Goal: Information Seeking & Learning: Find contact information

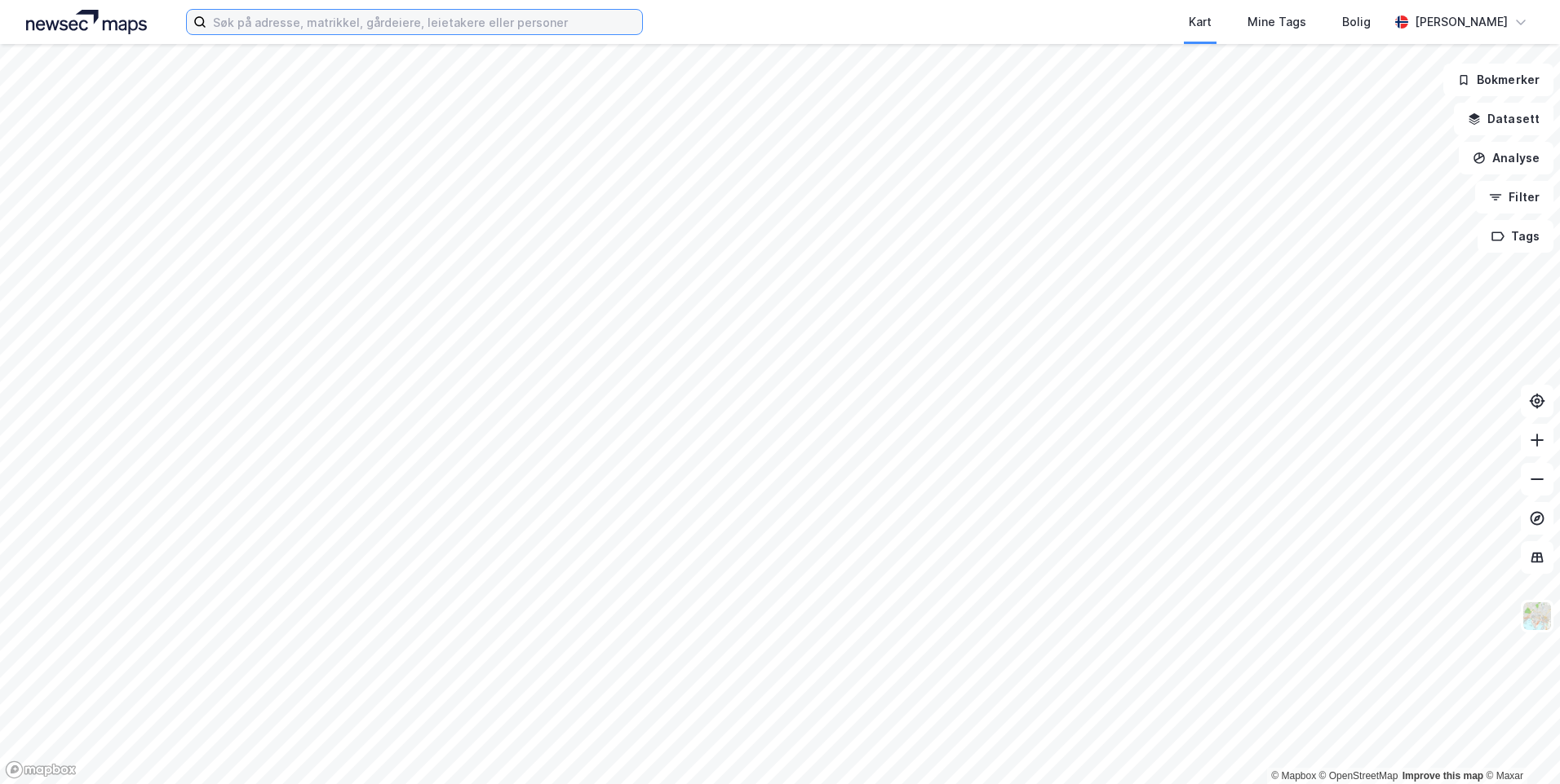
click at [288, 28] on input at bounding box center [424, 21] width 436 height 24
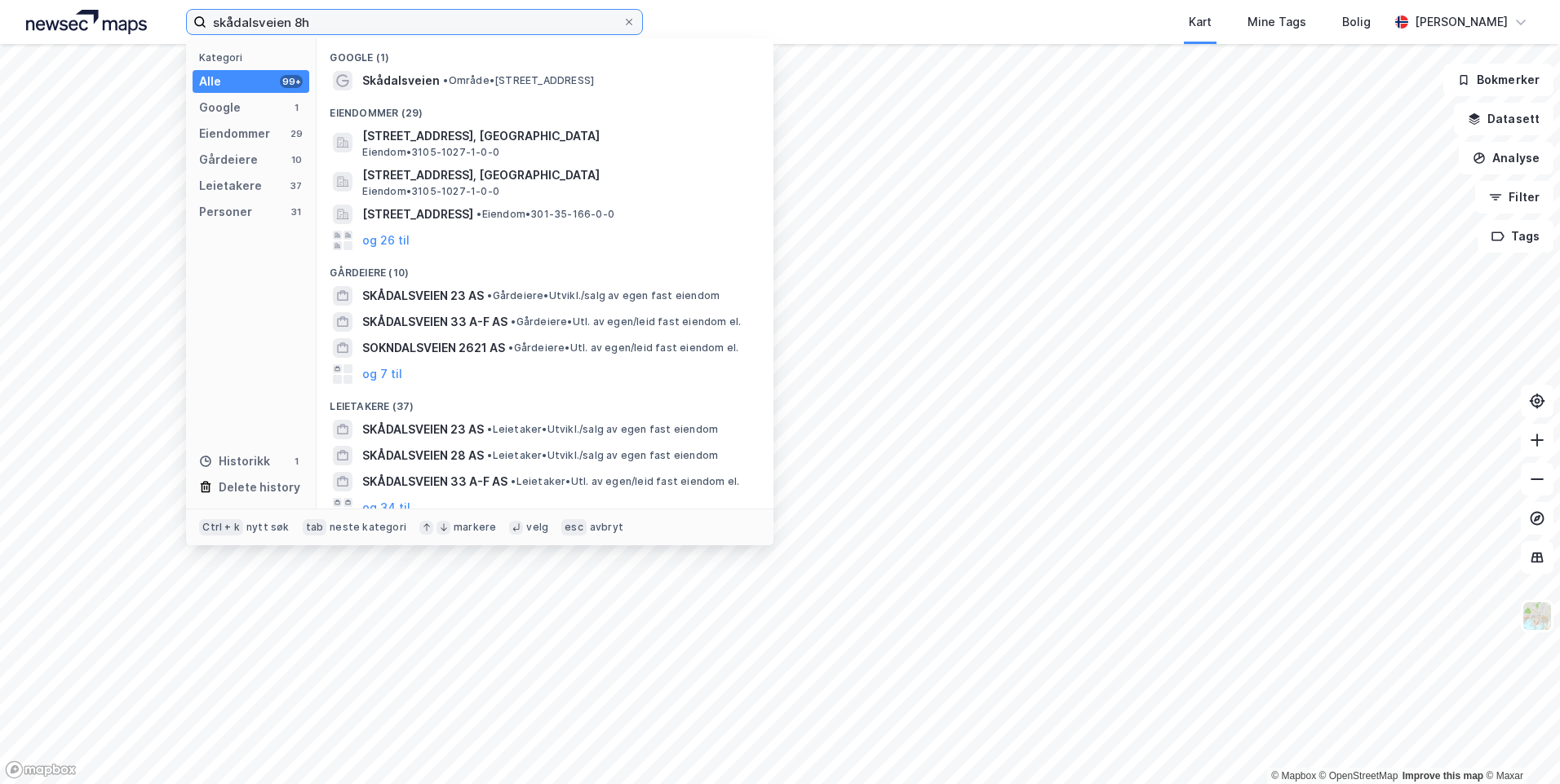
type input "skådalsveien 8h"
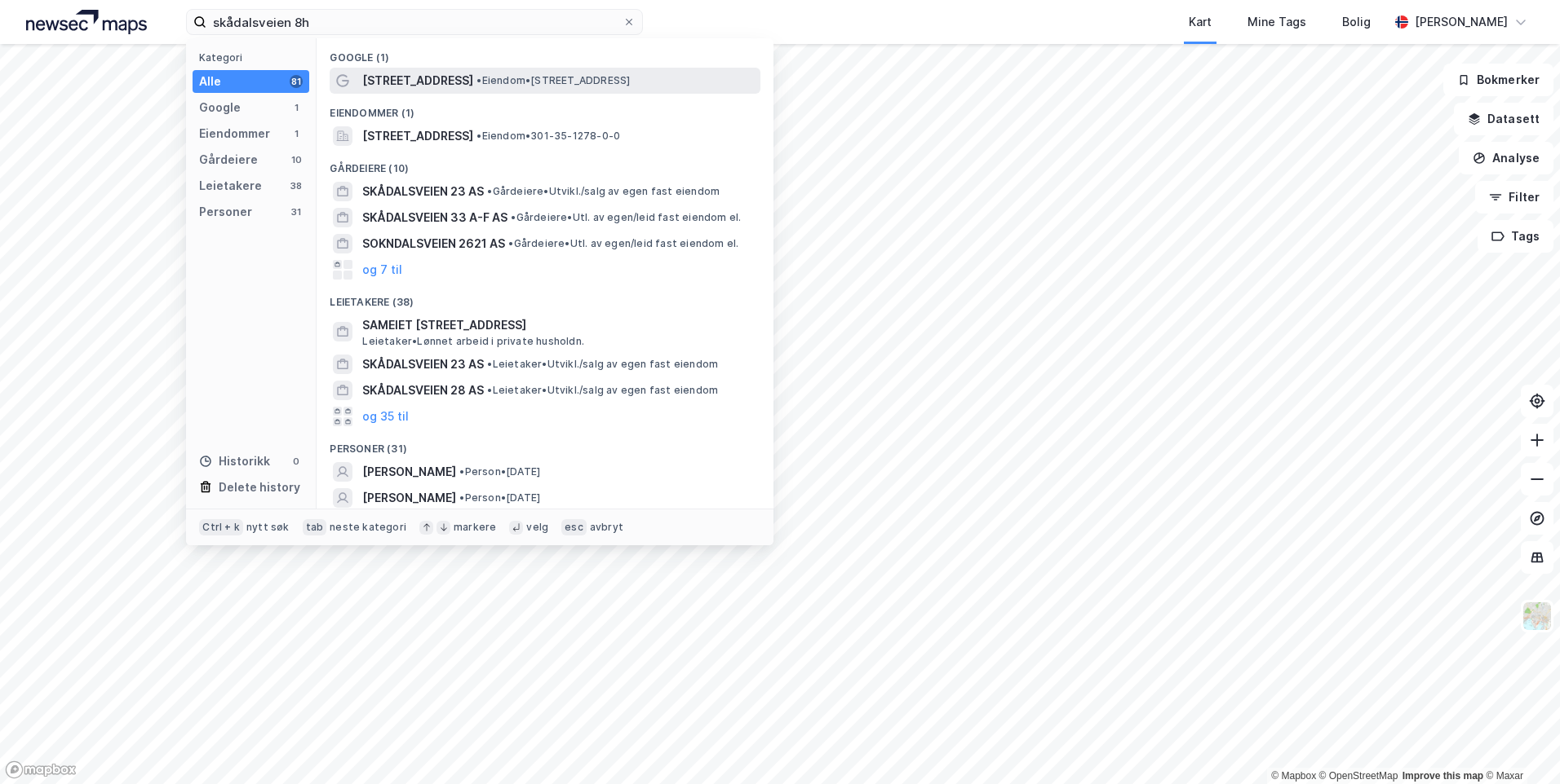
click at [422, 80] on span "[STREET_ADDRESS]" at bounding box center [417, 80] width 111 height 19
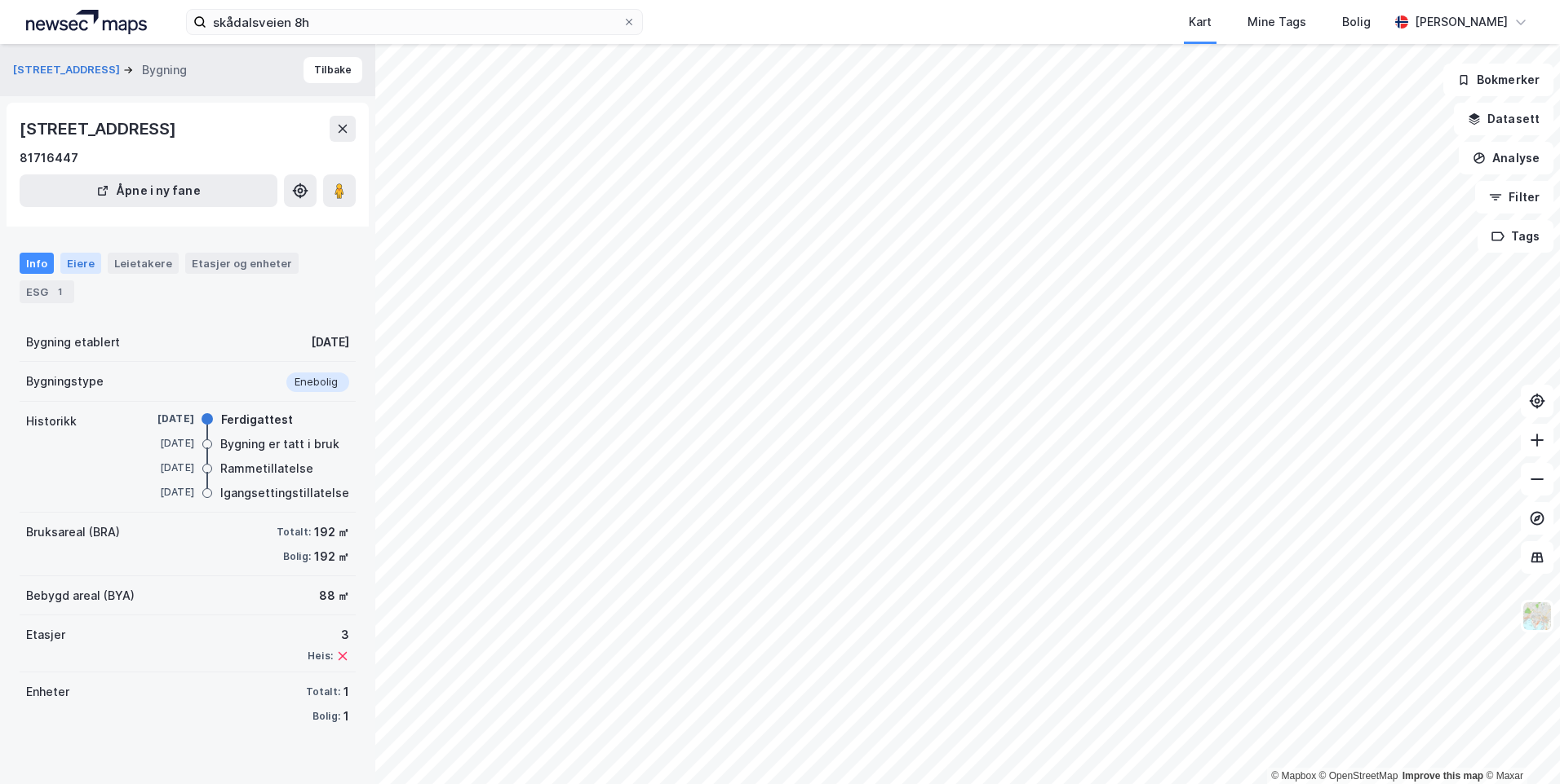
click at [80, 268] on div "Eiere" at bounding box center [80, 263] width 41 height 21
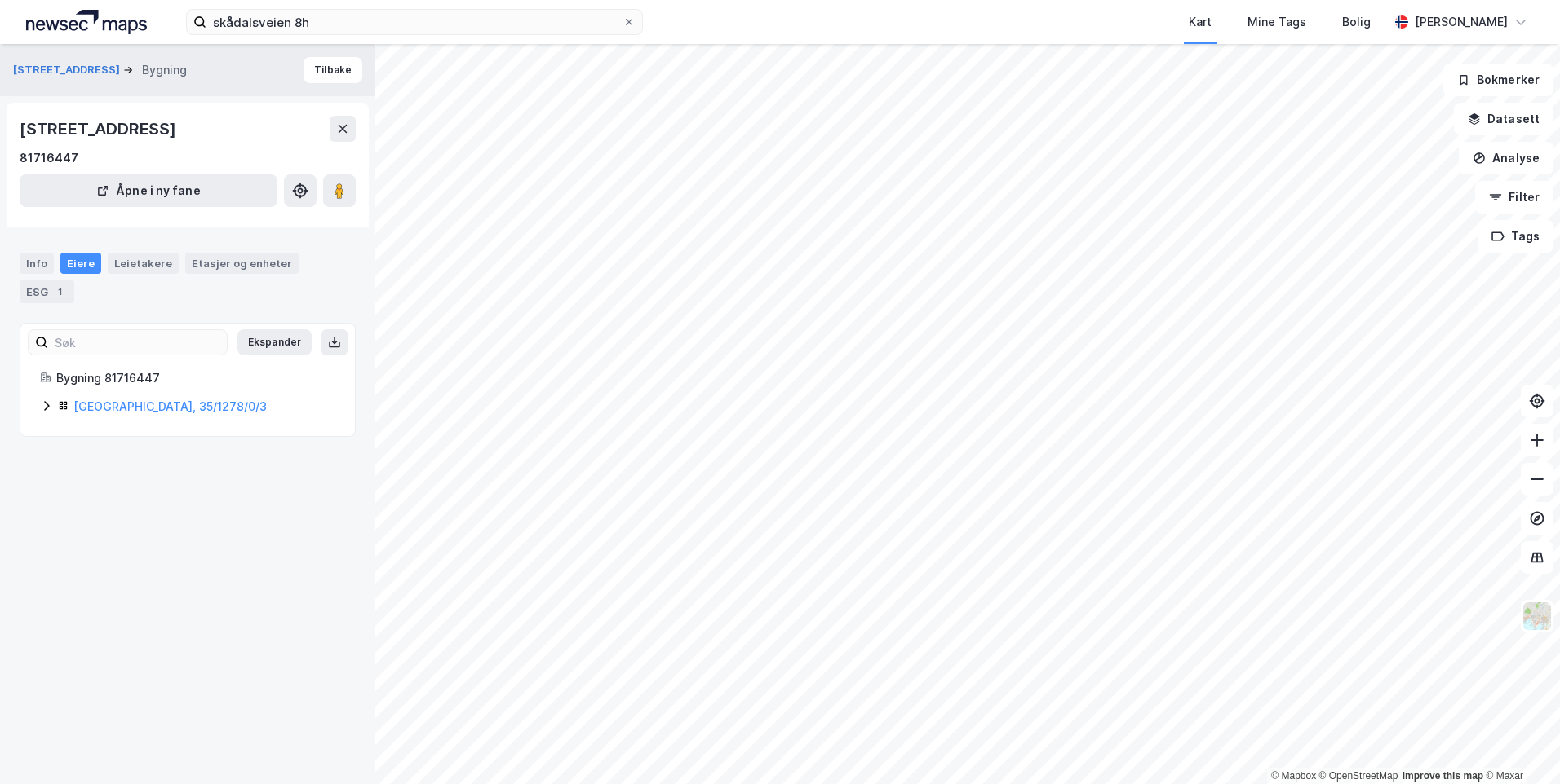
click at [45, 407] on icon at bounding box center [46, 406] width 13 height 13
click at [217, 491] on link "[PERSON_NAME]" at bounding box center [199, 490] width 93 height 14
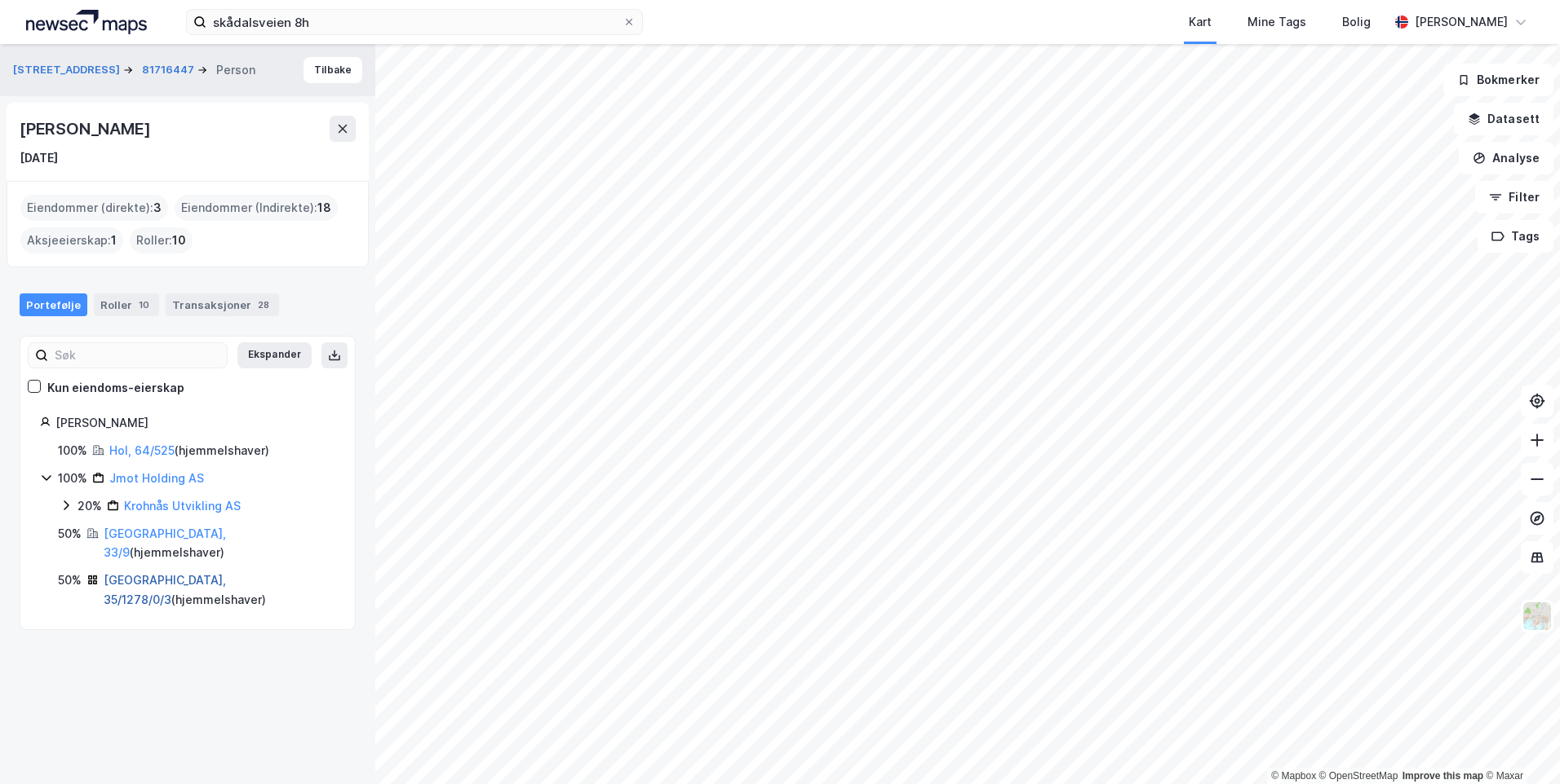
click at [119, 573] on link "[GEOGRAPHIC_DATA], 35/1278/0/3" at bounding box center [165, 589] width 122 height 34
click at [122, 543] on div "[GEOGRAPHIC_DATA], 33/9 ( hjemmelshaver )" at bounding box center [219, 544] width 231 height 39
click at [124, 533] on link "[GEOGRAPHIC_DATA], 33/9" at bounding box center [165, 543] width 122 height 34
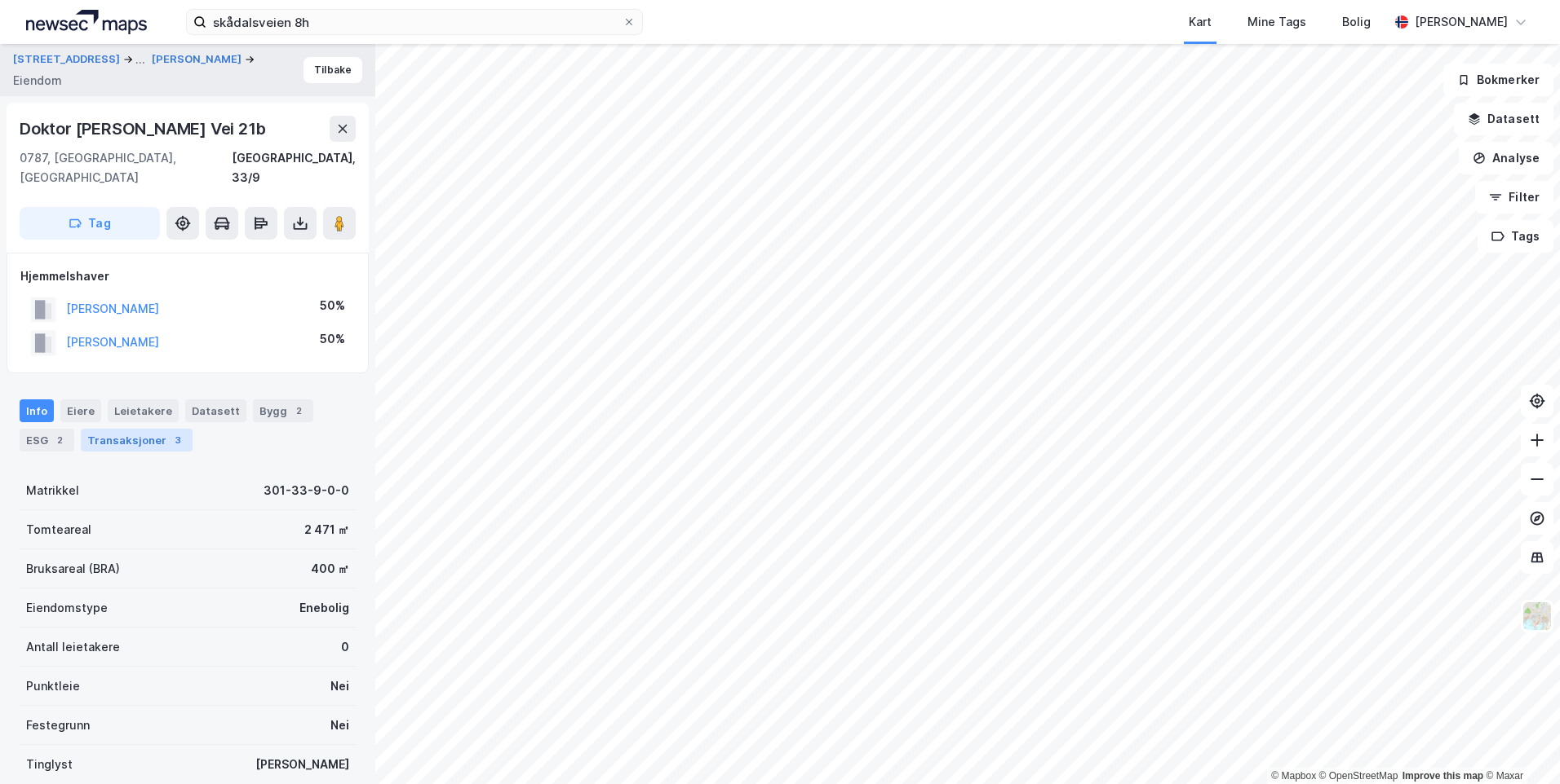
click at [156, 429] on div "Transaksjoner 3" at bounding box center [136, 440] width 111 height 23
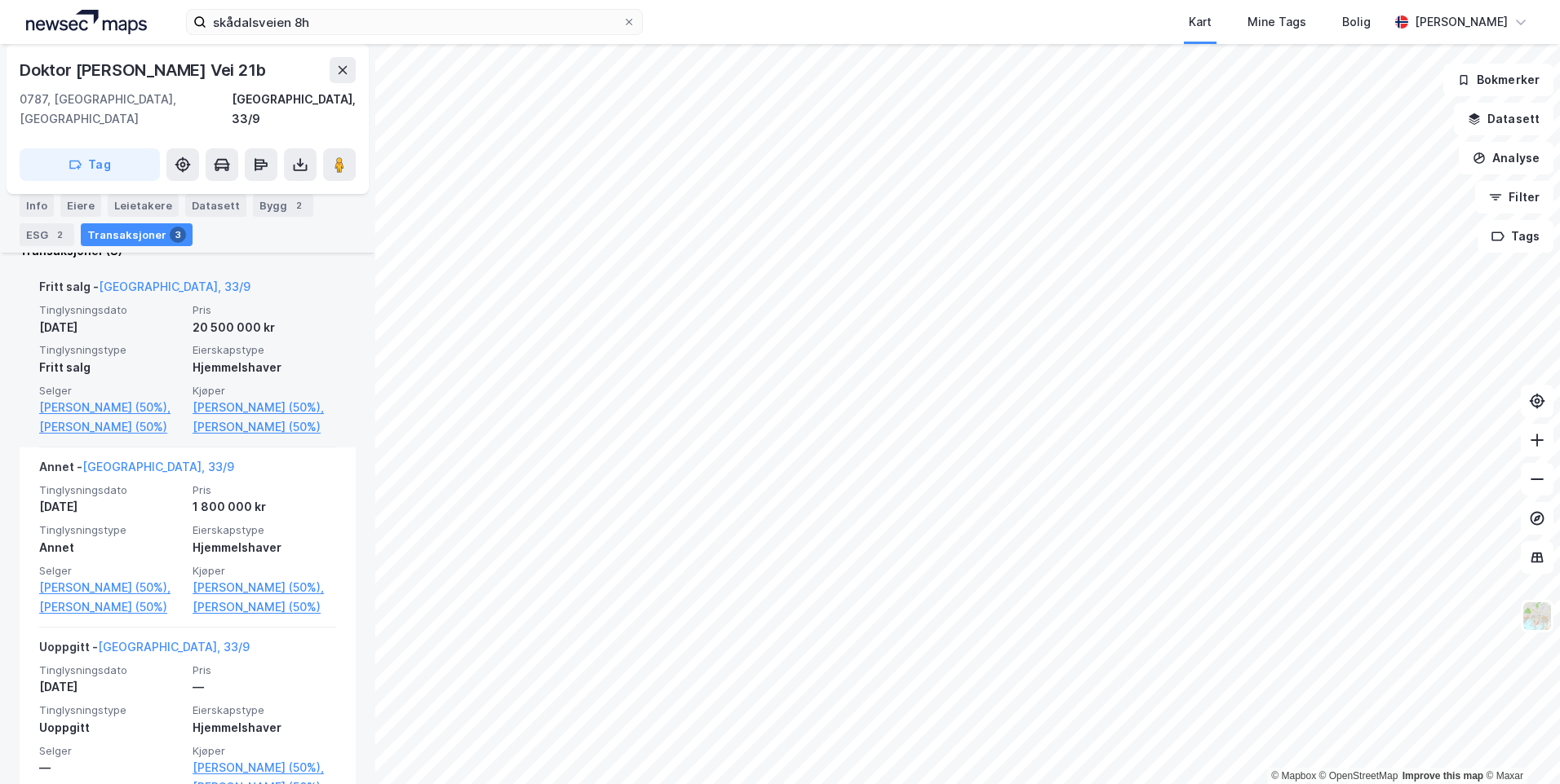
scroll to position [407, 0]
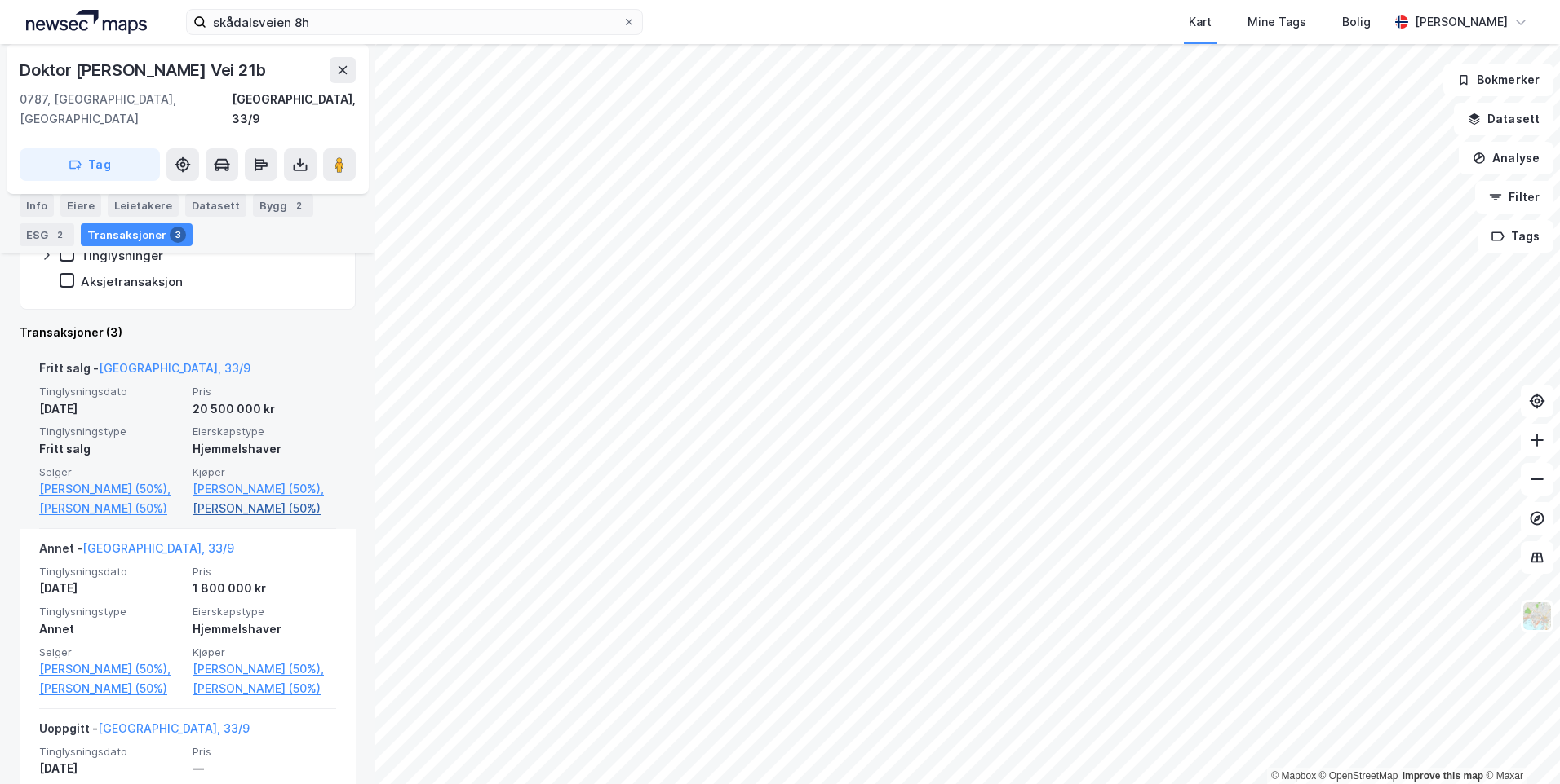
click at [268, 500] on link "[PERSON_NAME] (50%)" at bounding box center [264, 509] width 143 height 19
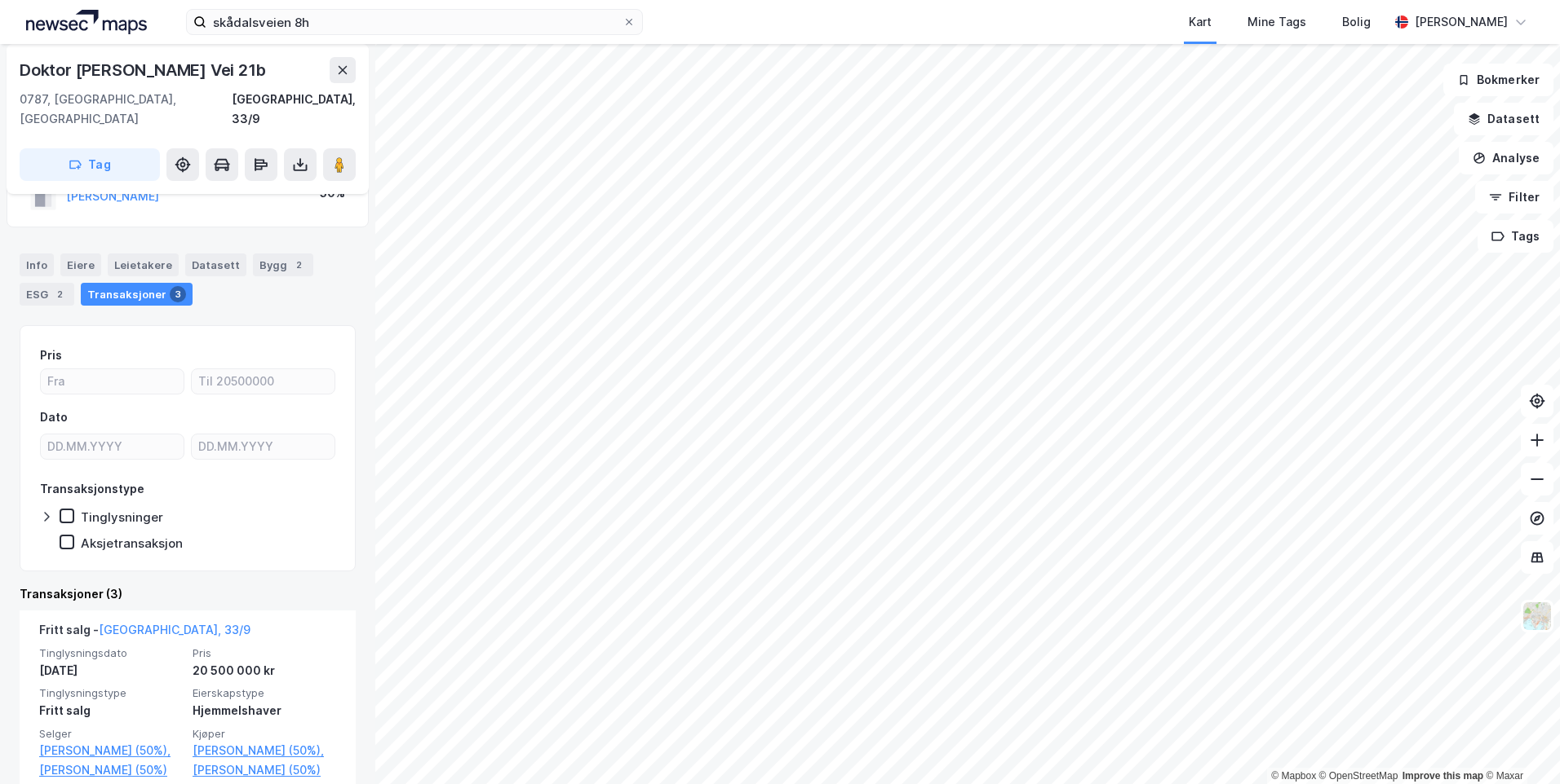
scroll to position [163, 0]
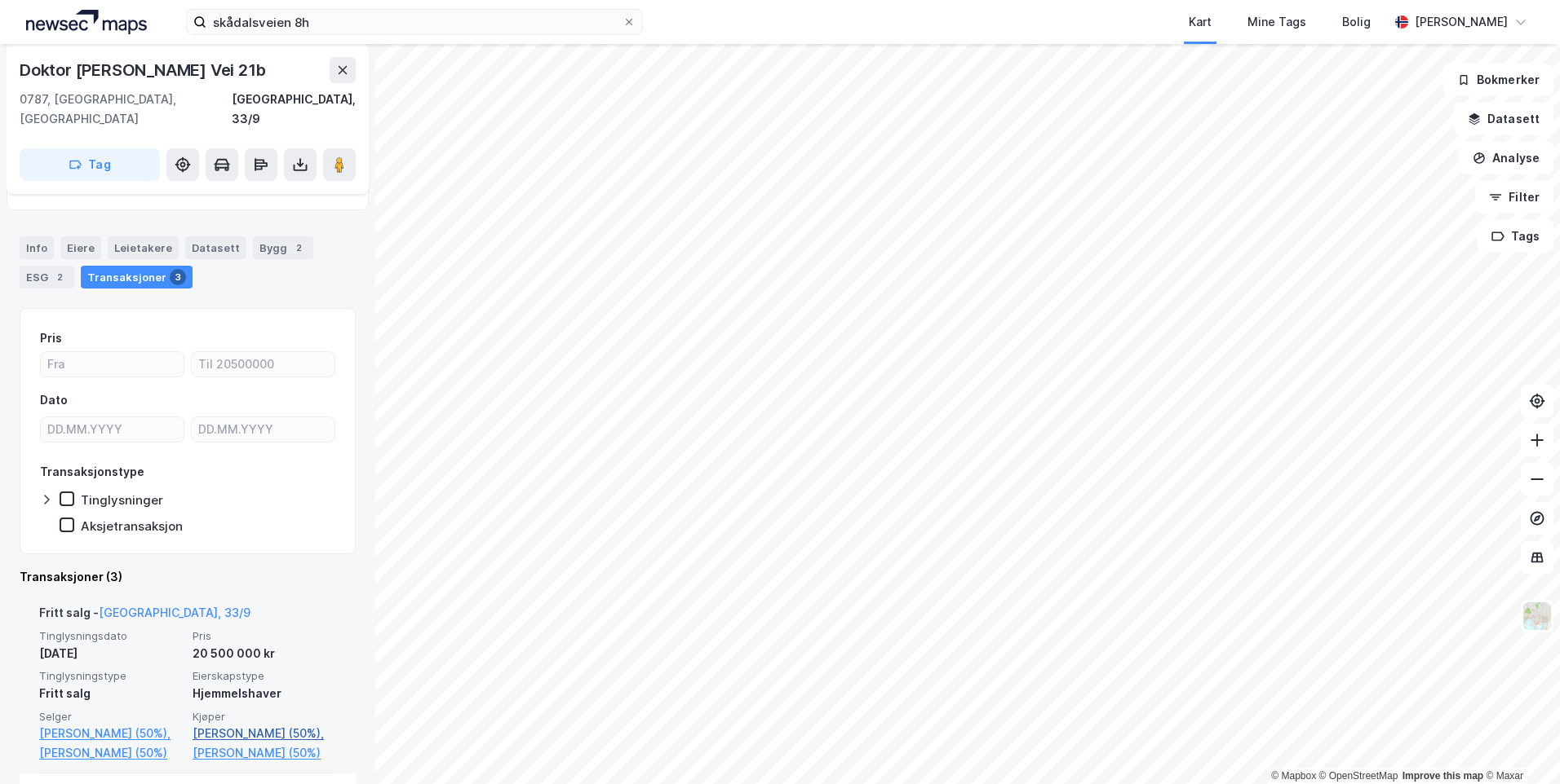
click at [233, 724] on link "[PERSON_NAME] (50%)," at bounding box center [264, 734] width 143 height 19
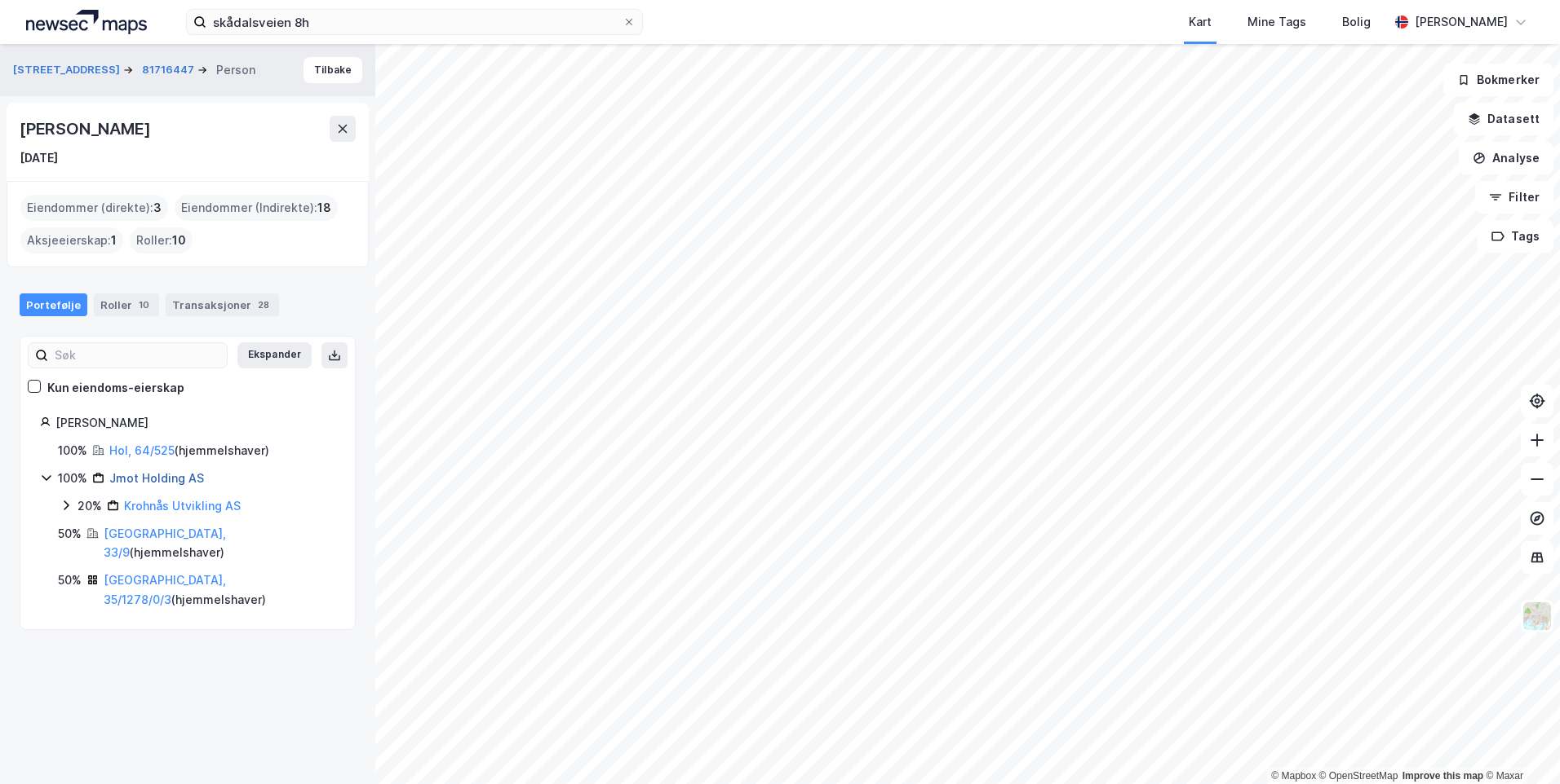
click at [135, 480] on link "Jmot Holding AS" at bounding box center [157, 478] width 95 height 14
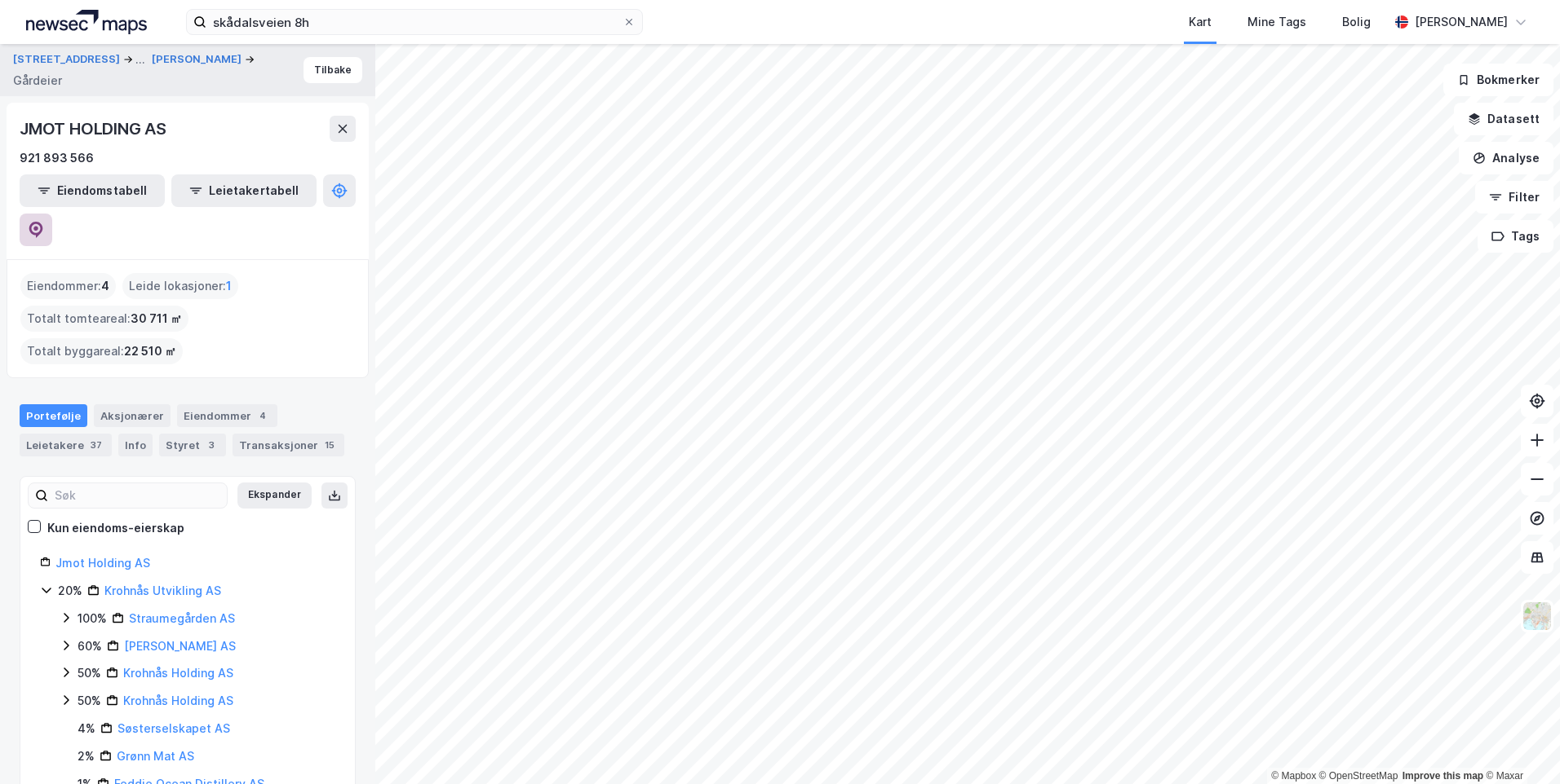
click at [44, 222] on icon at bounding box center [36, 229] width 14 height 16
